Goal: Check status: Check status

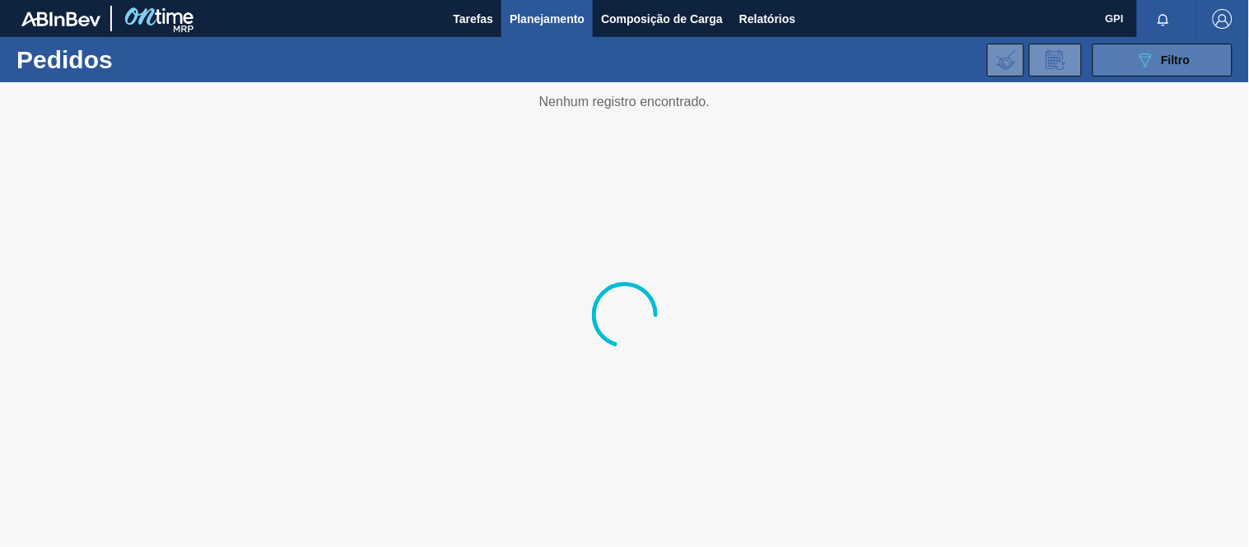
click at [1159, 59] on div "089F7B8B-B2A5-4AFE-B5C0-19BA573D28AC Filtro" at bounding box center [1162, 60] width 55 height 20
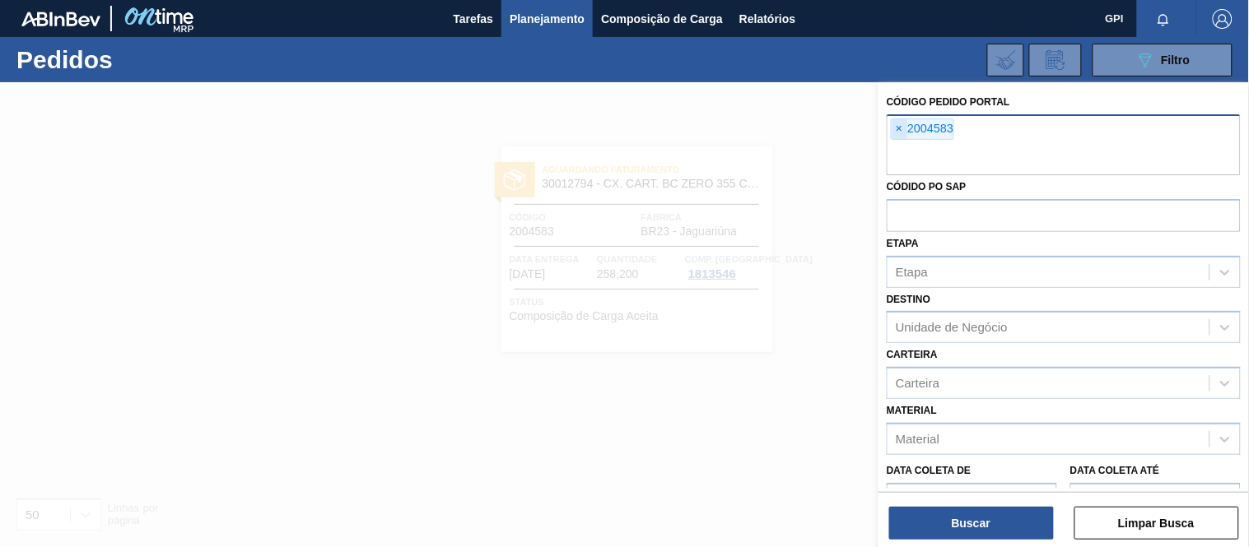
click at [898, 130] on span "×" at bounding box center [899, 129] width 16 height 20
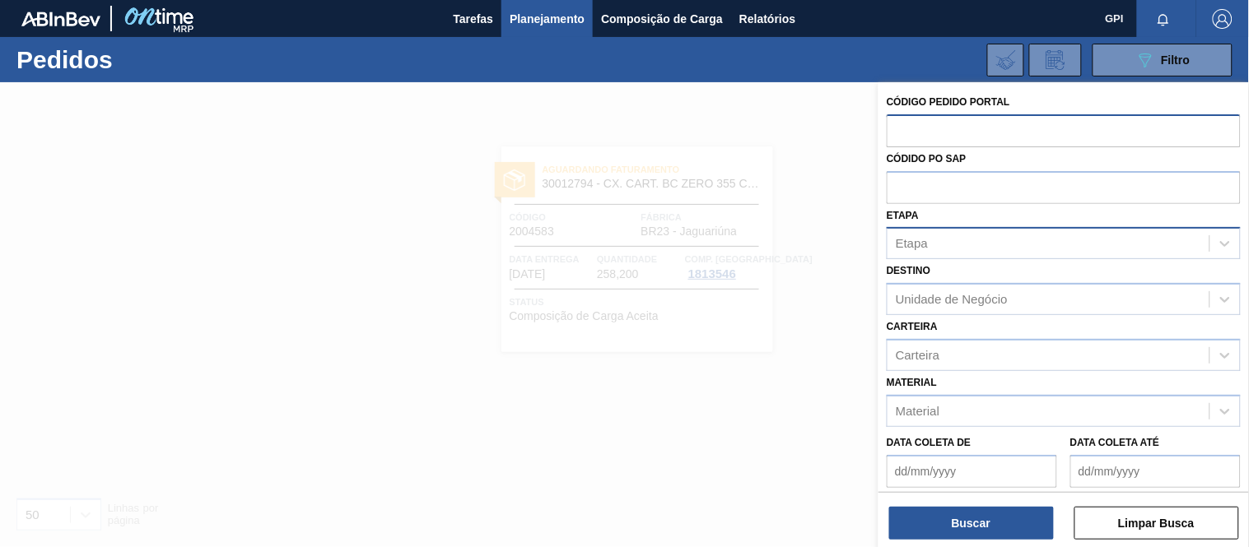
paste input "2003114"
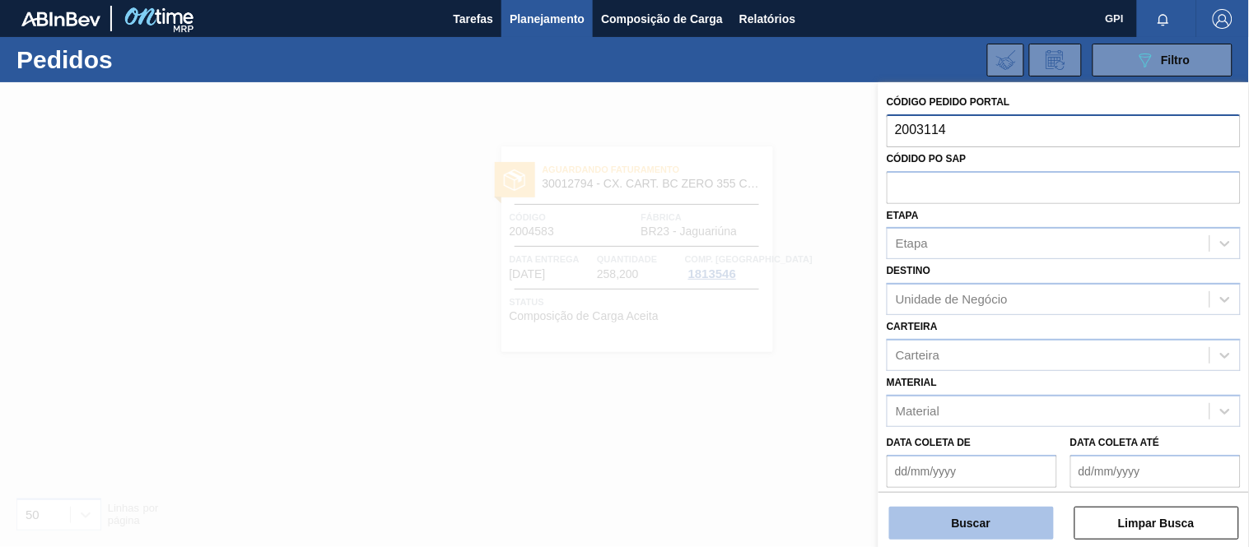
type input "2003114"
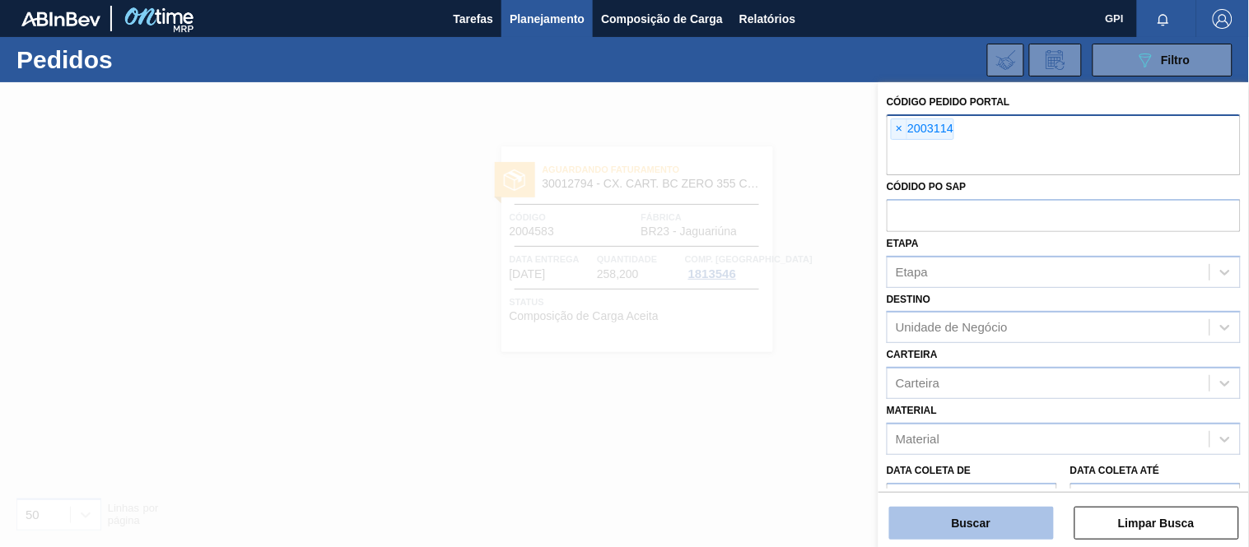
click at [950, 522] on button "Buscar" at bounding box center [971, 523] width 165 height 33
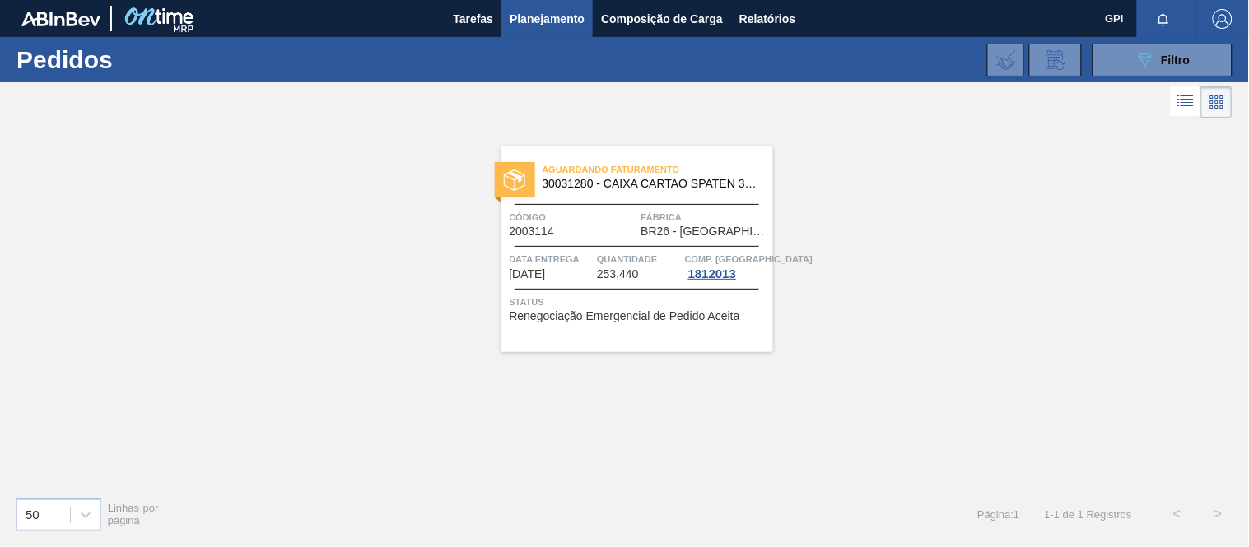
click at [568, 226] on div "Código 2003114" at bounding box center [574, 223] width 128 height 29
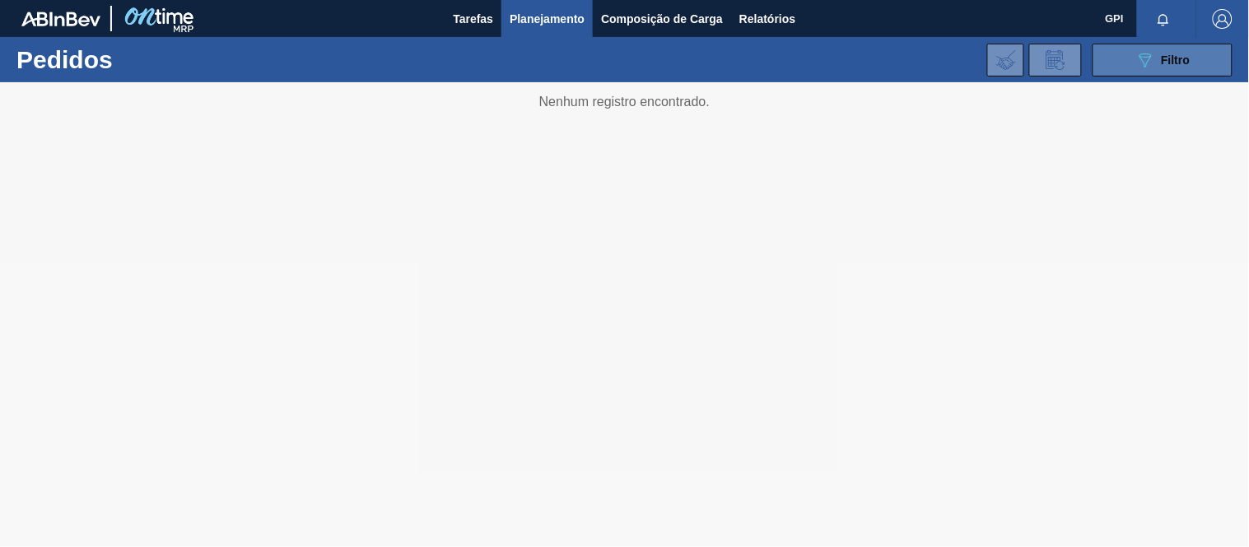
click at [1108, 55] on button "089F7B8B-B2A5-4AFE-B5C0-19BA573D28AC Filtro" at bounding box center [1162, 60] width 140 height 33
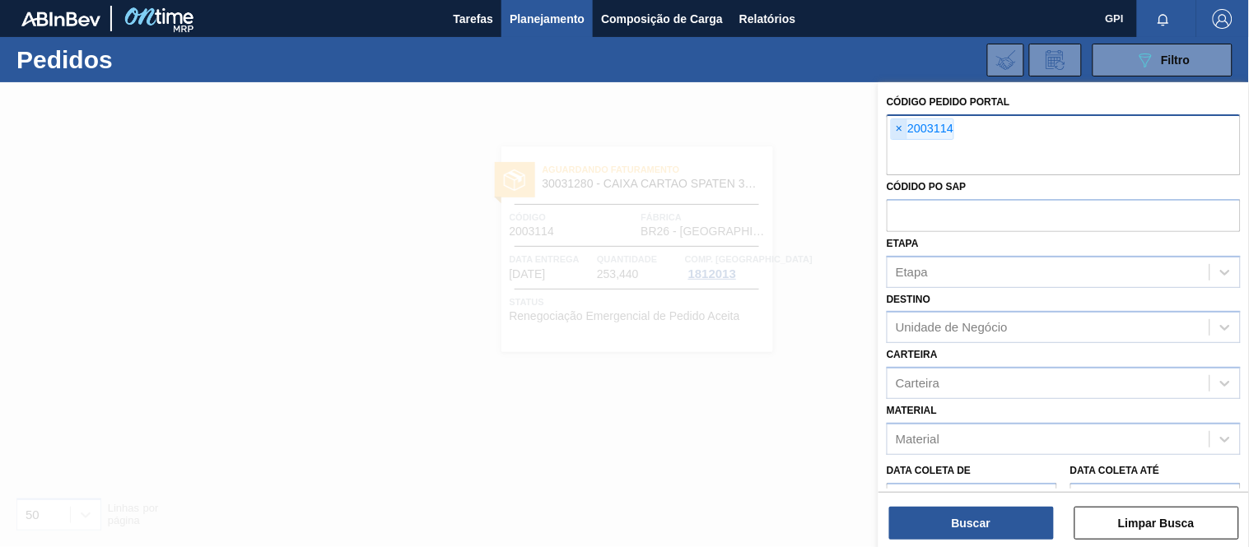
click at [898, 127] on span "×" at bounding box center [899, 129] width 16 height 20
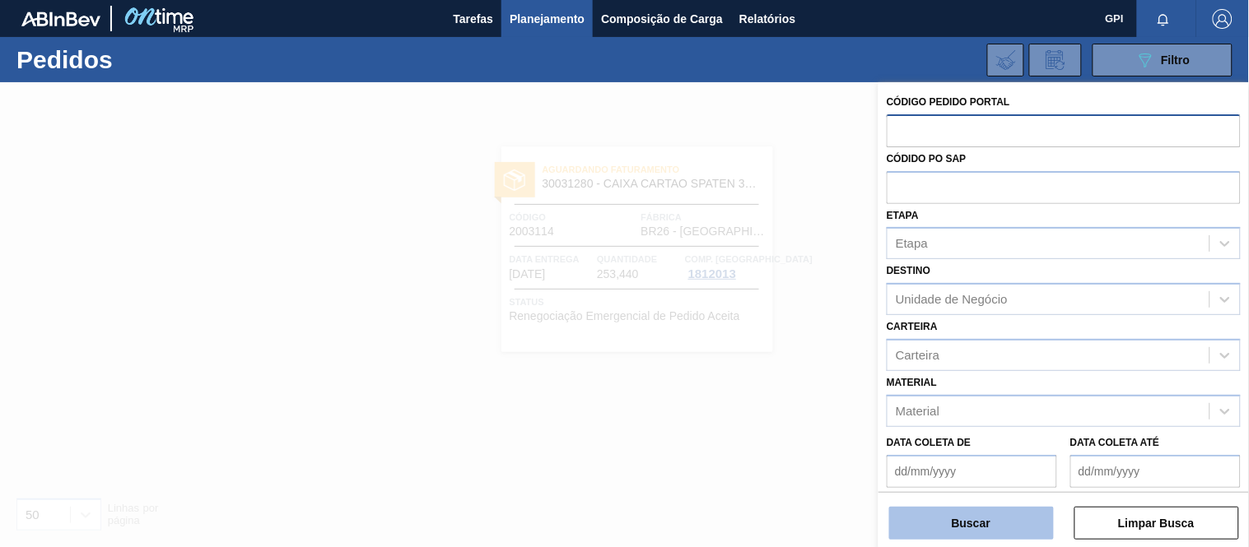
paste input "1997853"
type input "1997853"
click at [975, 530] on button "Buscar" at bounding box center [971, 523] width 165 height 33
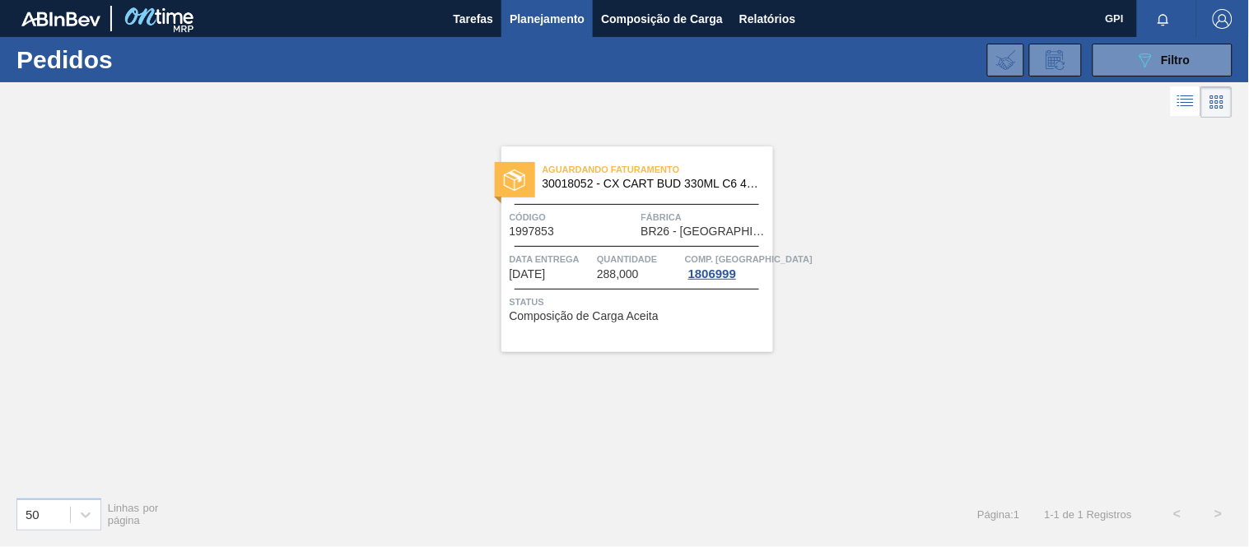
click at [603, 217] on span "Código" at bounding box center [574, 217] width 128 height 16
